Goal: Find specific page/section

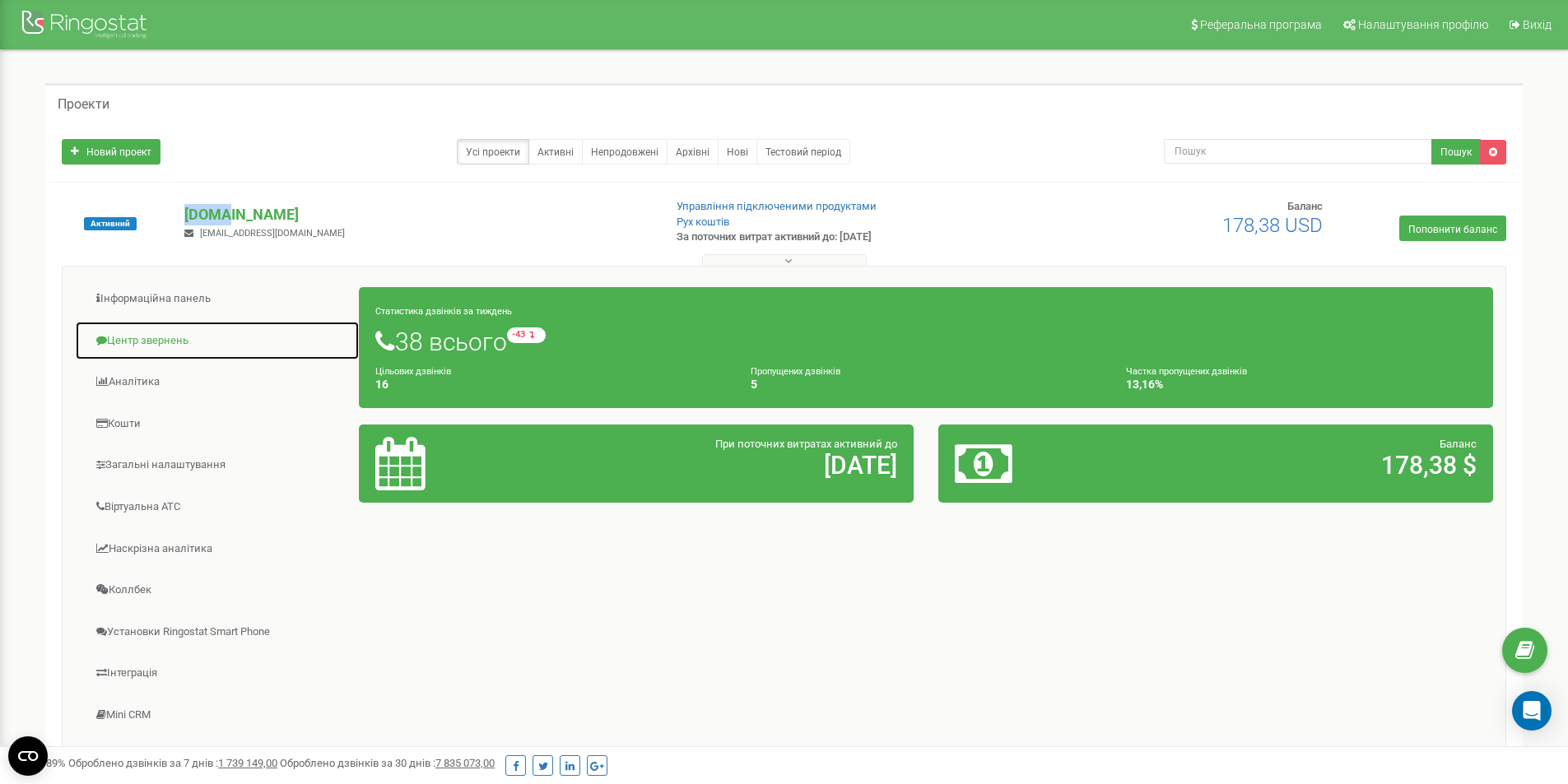
click at [152, 341] on font "Центр звернень" at bounding box center [148, 340] width 82 height 13
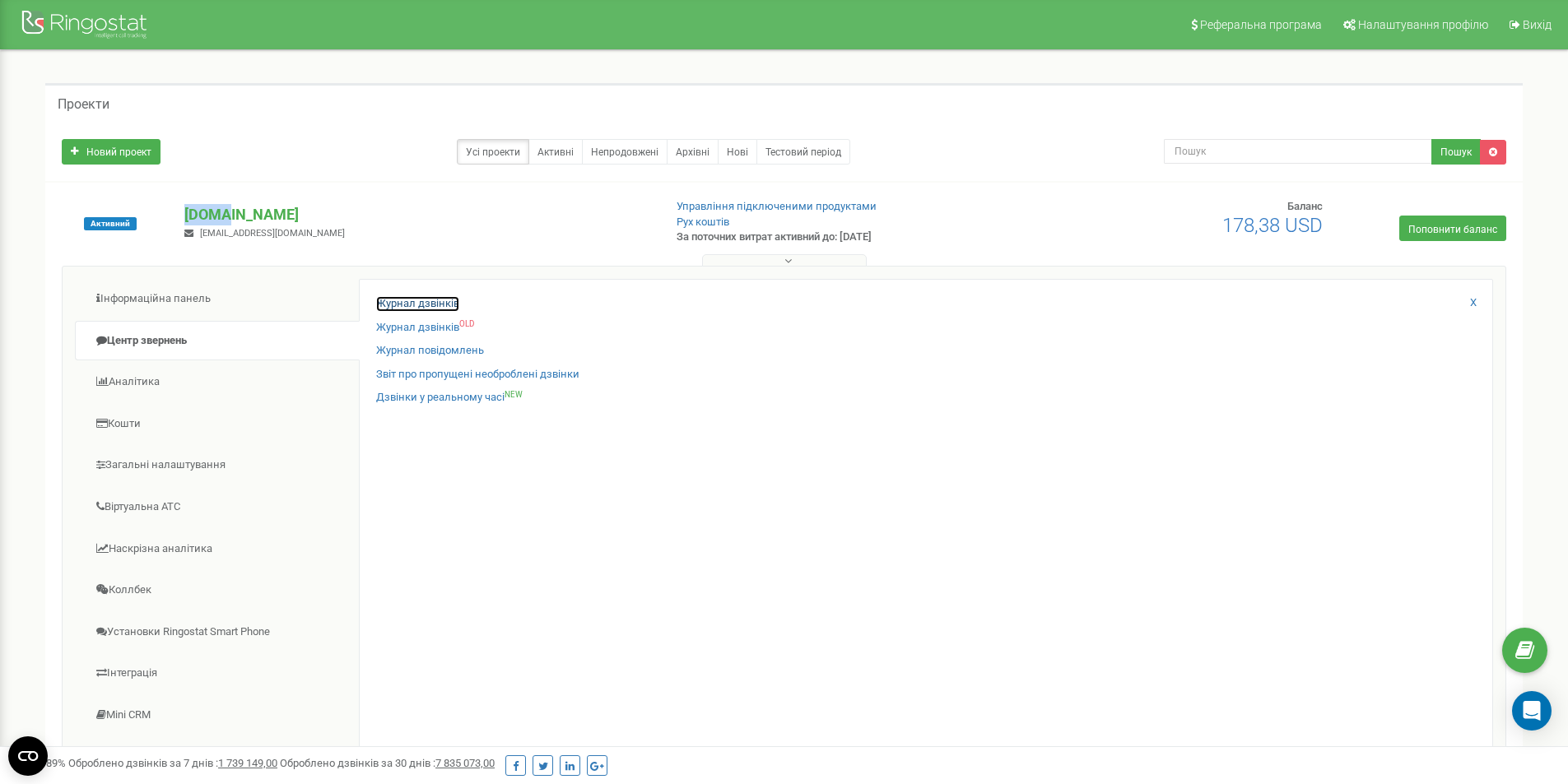
click at [442, 300] on font "Журнал дзвінків" at bounding box center [417, 303] width 83 height 13
click at [442, 301] on font "Журнал дзвінків" at bounding box center [417, 303] width 83 height 13
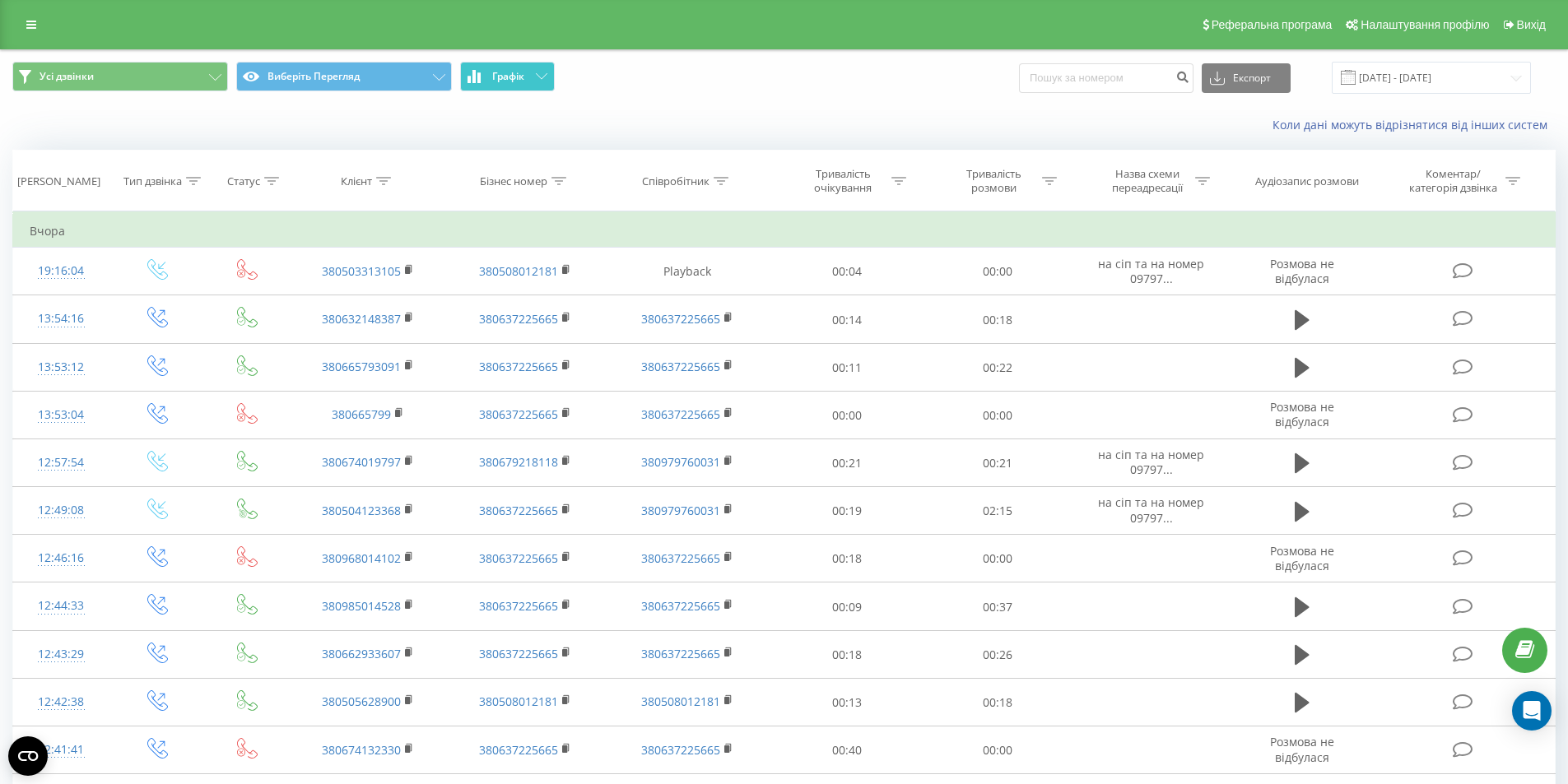
click at [528, 74] on button "Графік" at bounding box center [506, 76] width 94 height 29
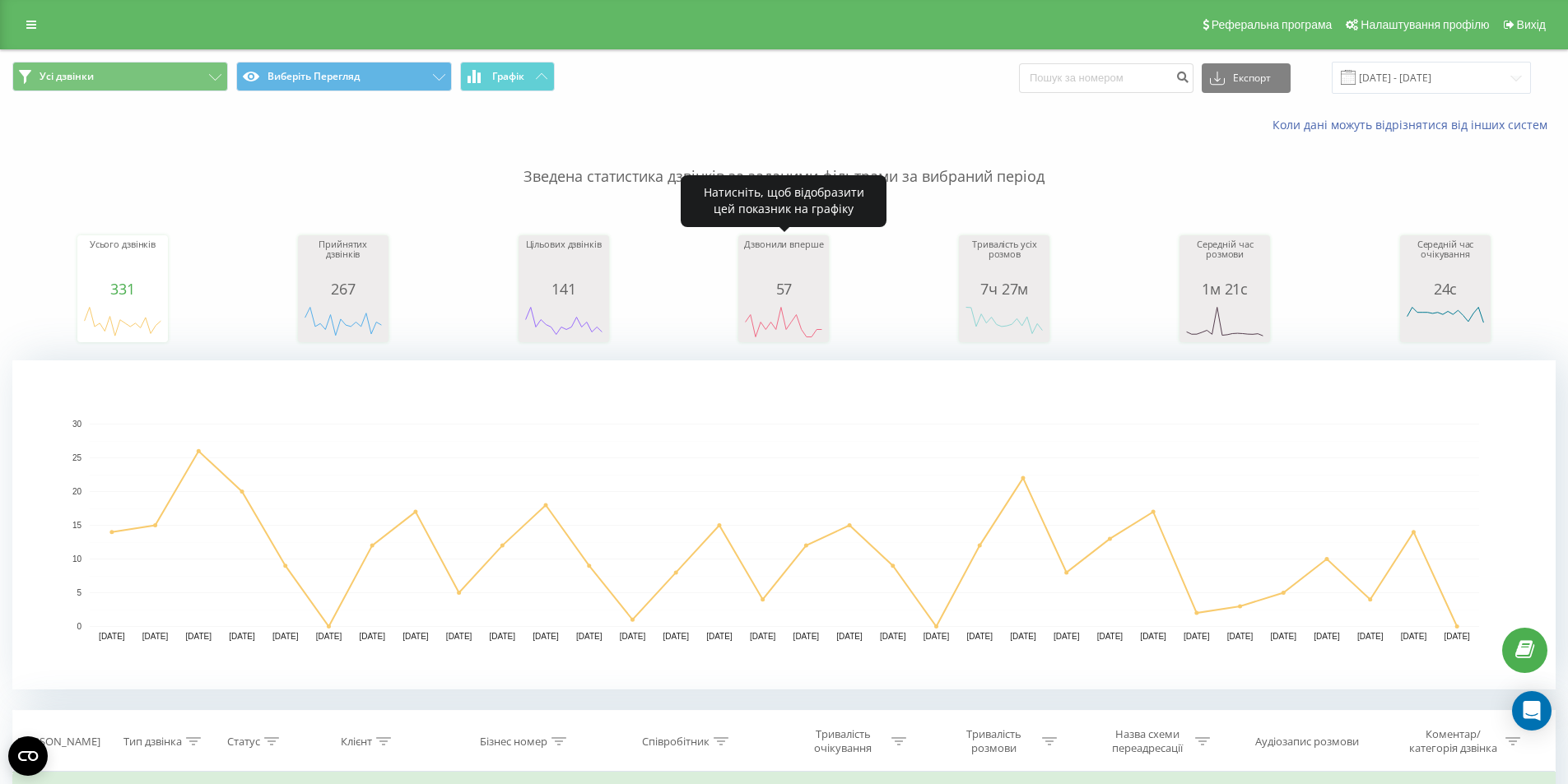
click at [796, 289] on div "57" at bounding box center [784, 289] width 83 height 17
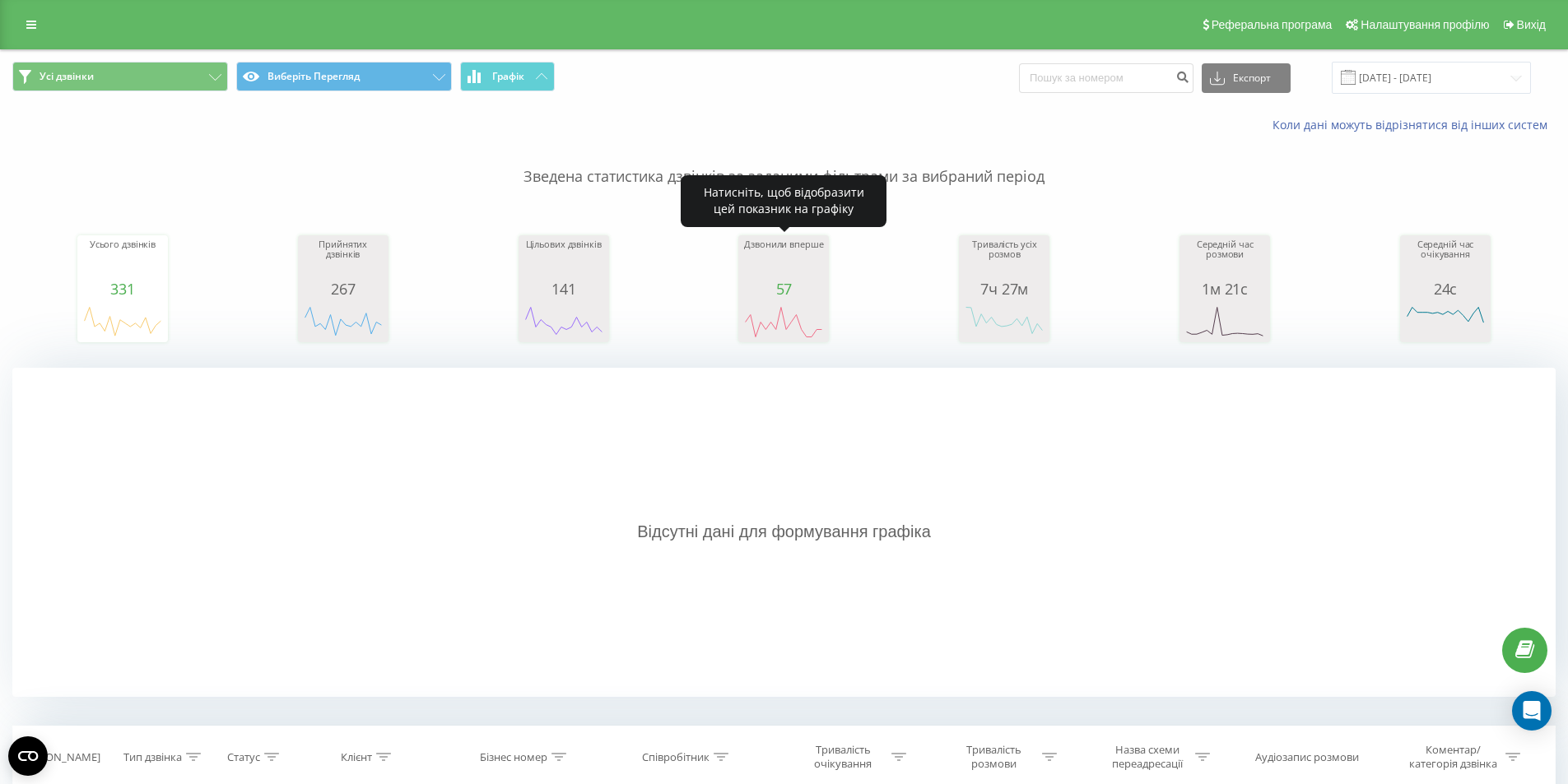
click at [796, 288] on div "57" at bounding box center [784, 289] width 83 height 17
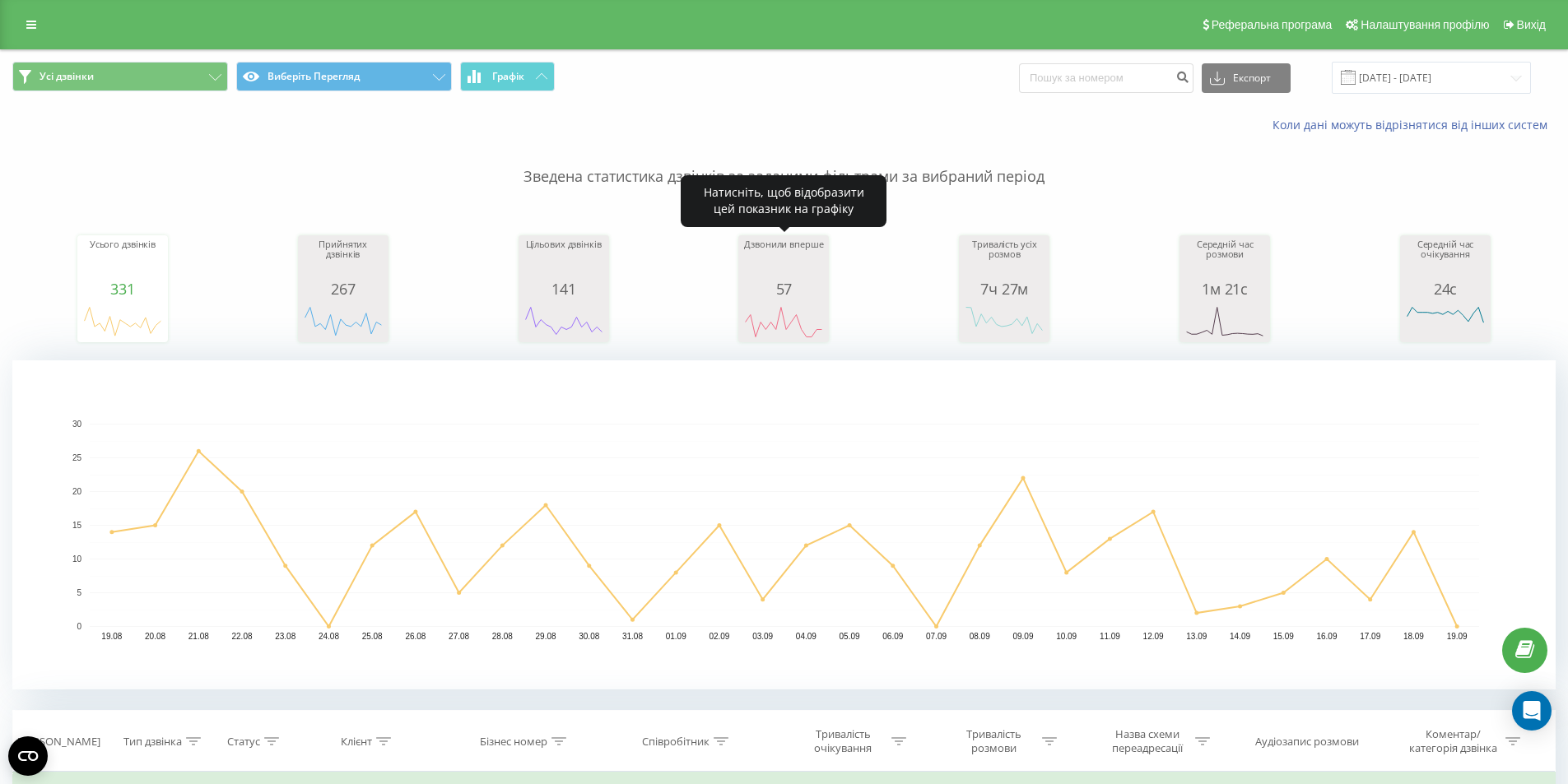
click at [796, 288] on div "57" at bounding box center [784, 289] width 83 height 17
